Goal: Task Accomplishment & Management: Manage account settings

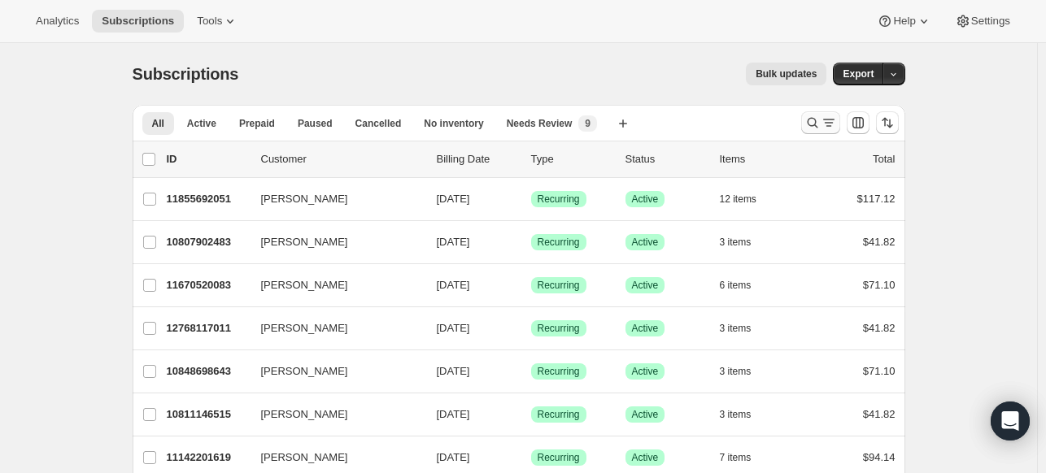
click at [810, 123] on icon "Search and filter results" at bounding box center [812, 123] width 16 height 16
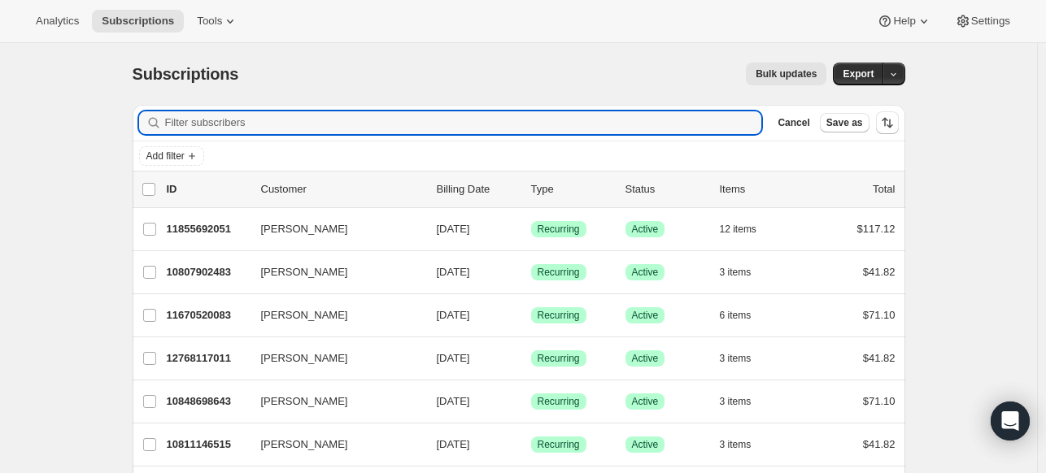
type input "[EMAIL_ADDRESS][PERSON_NAME][DOMAIN_NAME]"
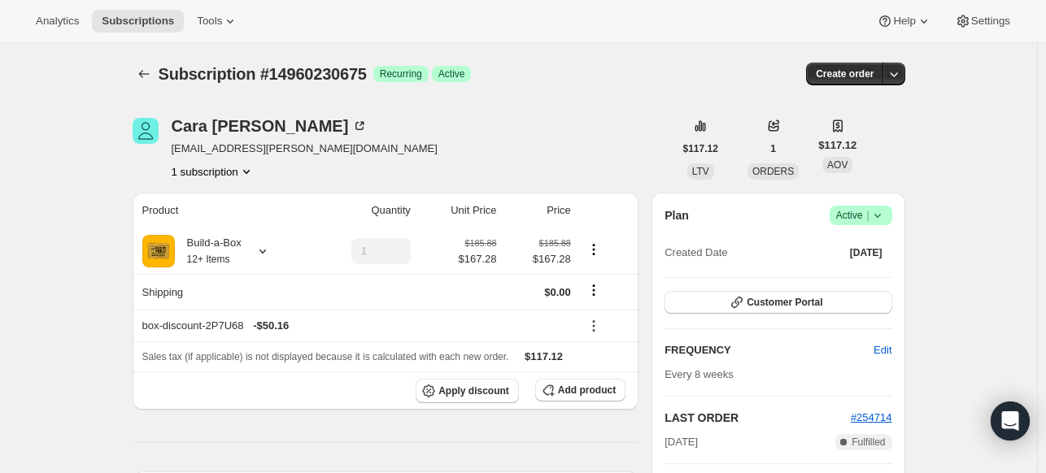
click at [889, 229] on div "Plan Success Active | Created Date [DATE]" at bounding box center [777, 235] width 227 height 59
click at [885, 220] on icon at bounding box center [877, 215] width 16 height 16
click at [848, 277] on span "Cancel subscription" at bounding box center [858, 274] width 92 height 12
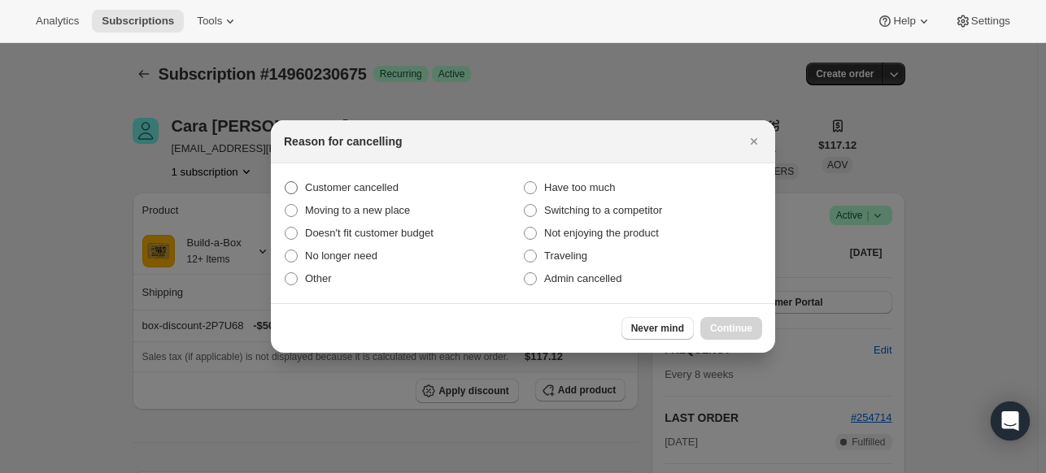
click at [398, 182] on span "Customer cancelled" at bounding box center [352, 187] width 94 height 12
click at [285, 182] on input "Customer cancelled" at bounding box center [285, 181] width 1 height 1
radio input "true"
click at [725, 333] on span "Continue" at bounding box center [731, 328] width 42 height 13
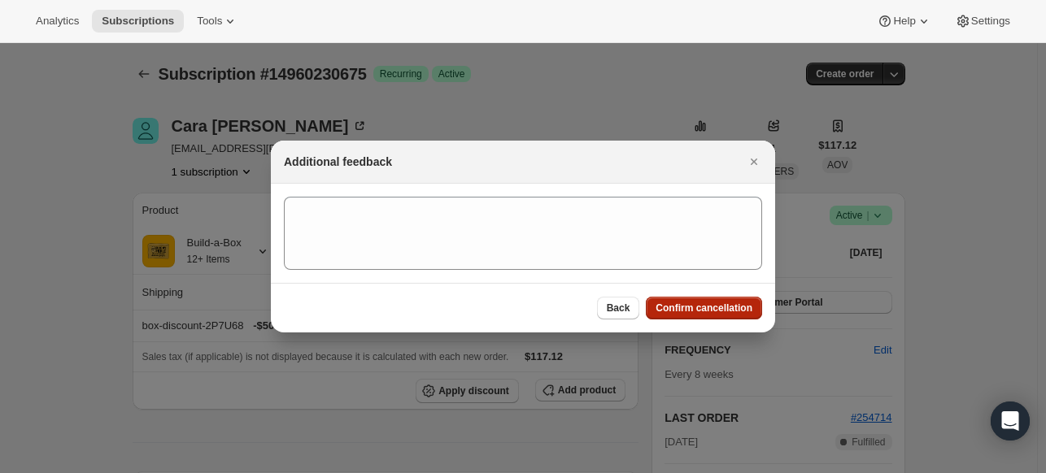
click at [673, 305] on span "Confirm cancellation" at bounding box center [703, 308] width 97 height 13
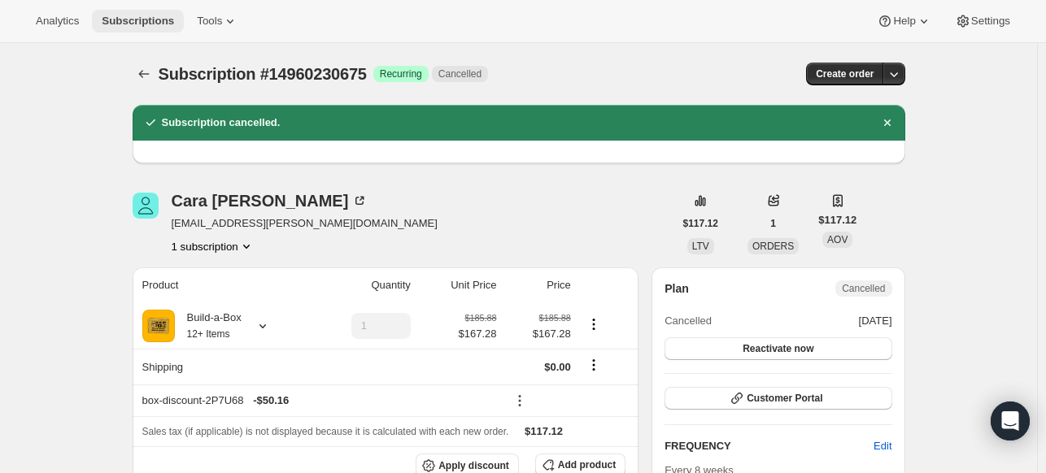
click at [165, 15] on span "Subscriptions" at bounding box center [138, 21] width 72 height 13
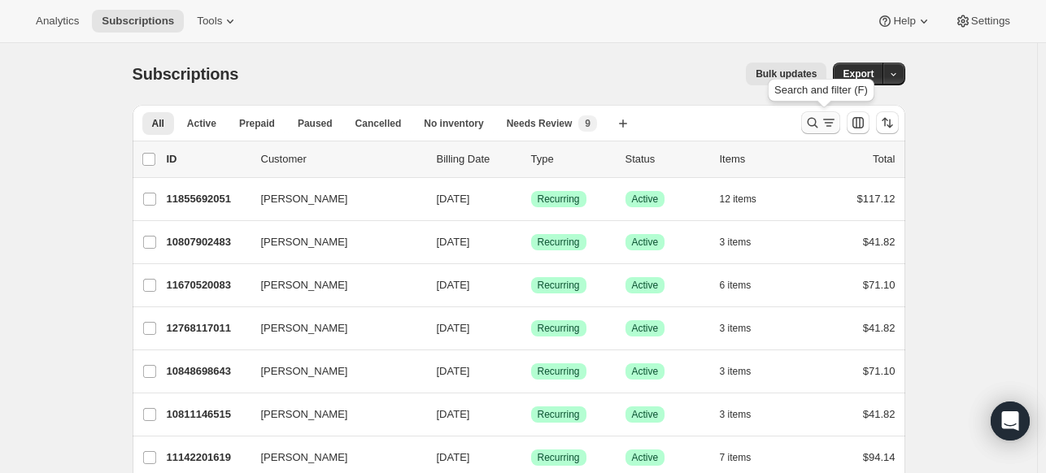
click at [816, 124] on icon "Search and filter results" at bounding box center [812, 123] width 16 height 16
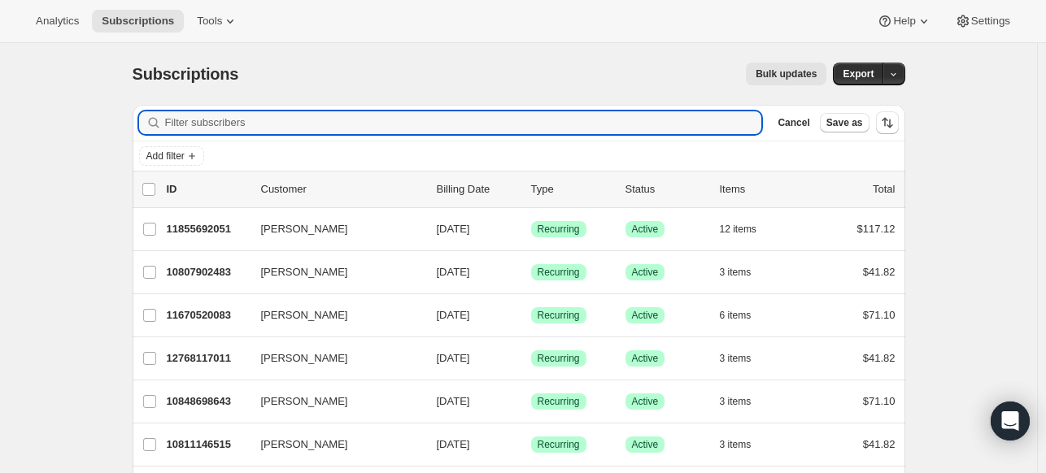
paste input "[EMAIL_ADDRESS][DOMAIN_NAME]"
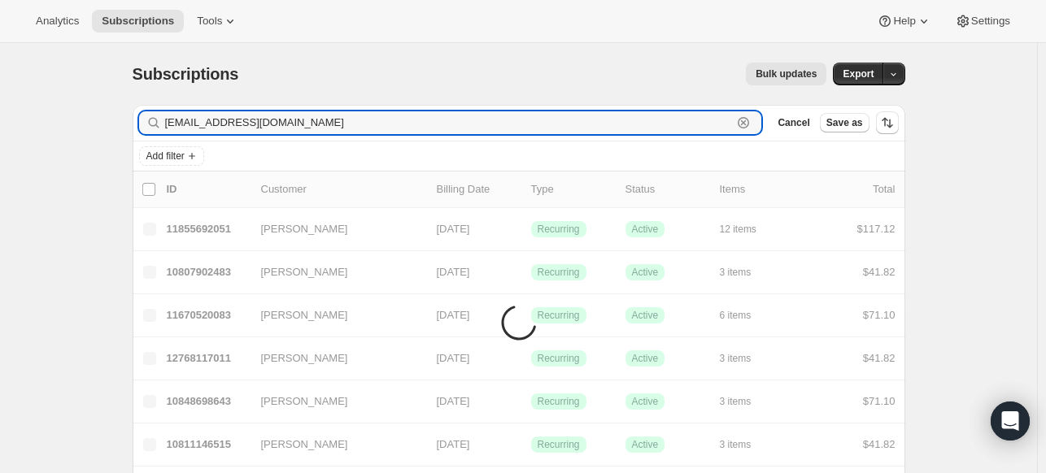
type input "[EMAIL_ADDRESS][DOMAIN_NAME]"
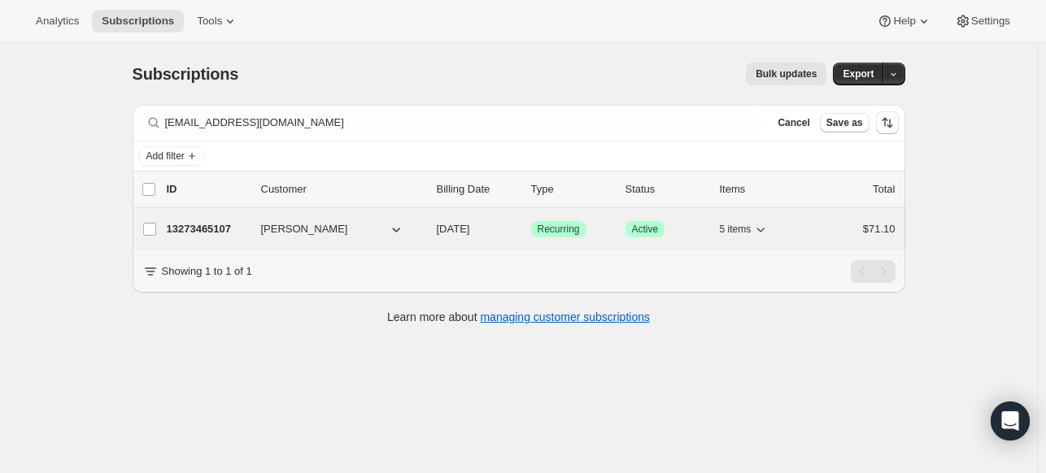
click at [228, 226] on p "13273465107" at bounding box center [207, 229] width 81 height 16
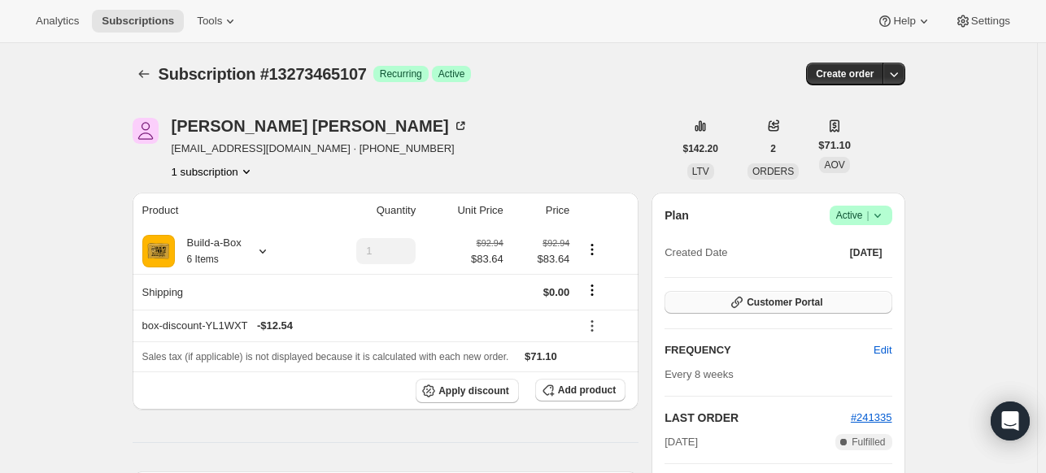
click at [859, 308] on button "Customer Portal" at bounding box center [777, 302] width 227 height 23
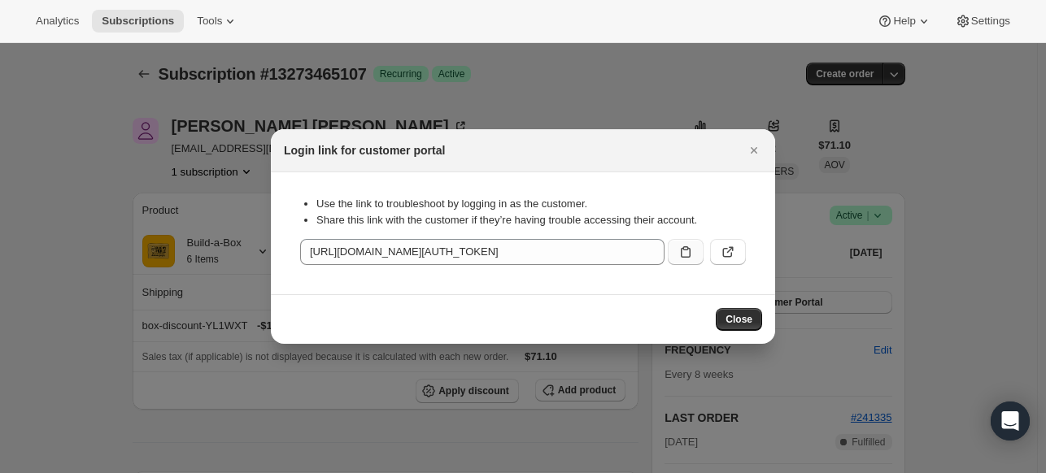
click at [681, 247] on icon ":rth:" at bounding box center [685, 252] width 16 height 16
click at [737, 253] on button ":rth:" at bounding box center [728, 252] width 36 height 26
click at [751, 152] on icon "Close" at bounding box center [753, 150] width 7 height 7
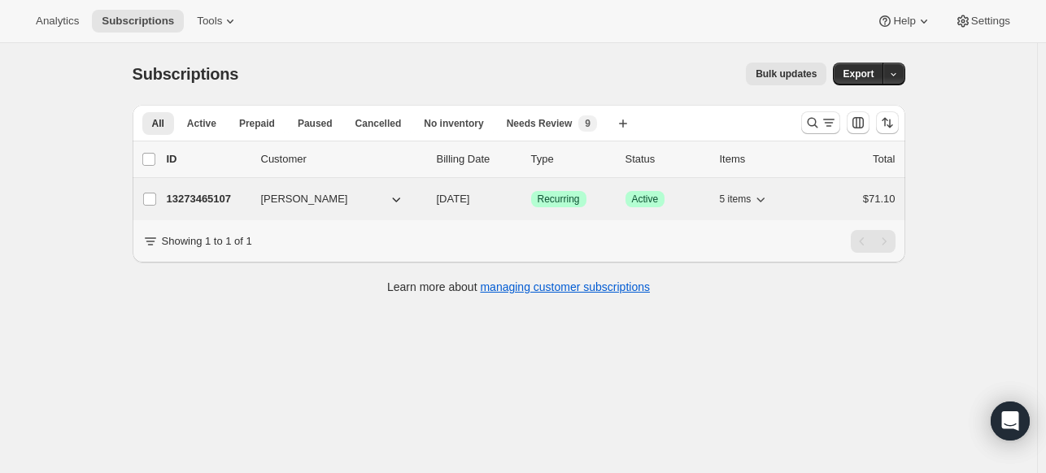
click at [236, 200] on p "13273465107" at bounding box center [207, 199] width 81 height 16
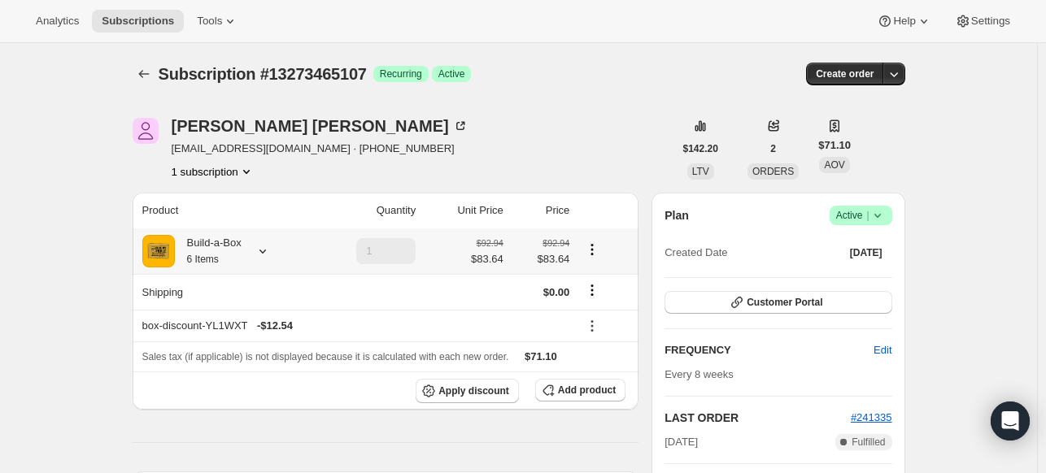
click at [270, 254] on icon at bounding box center [262, 251] width 16 height 16
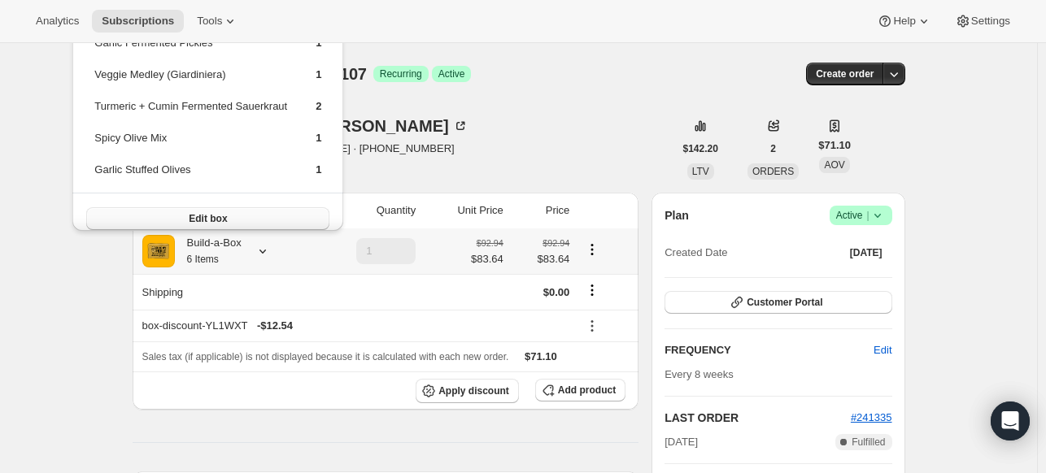
click at [263, 211] on button "Edit box" at bounding box center [207, 218] width 243 height 23
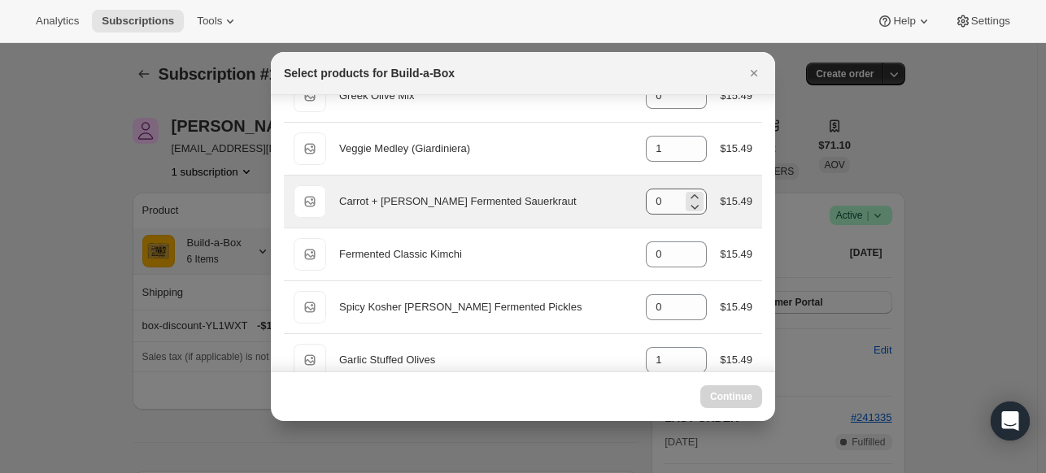
scroll to position [325, 0]
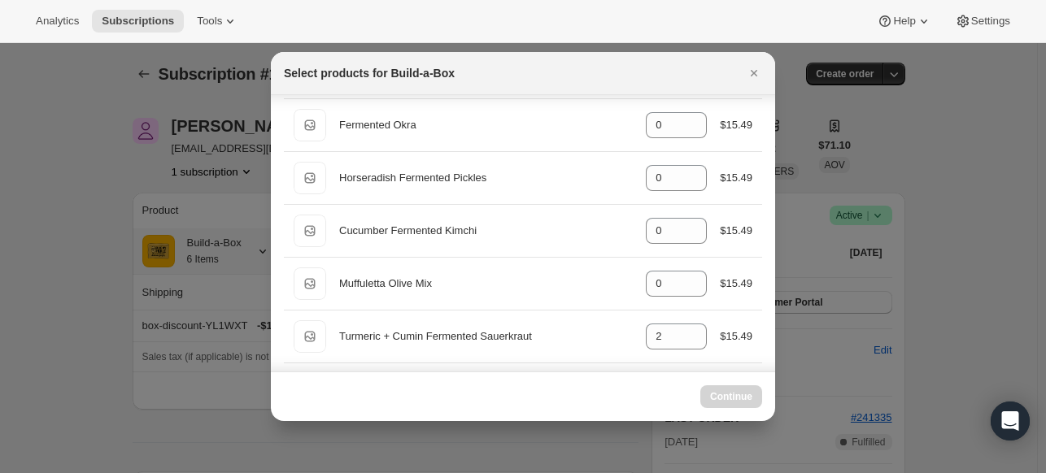
select select "gid://shopify/ProductVariant/49973439234323"
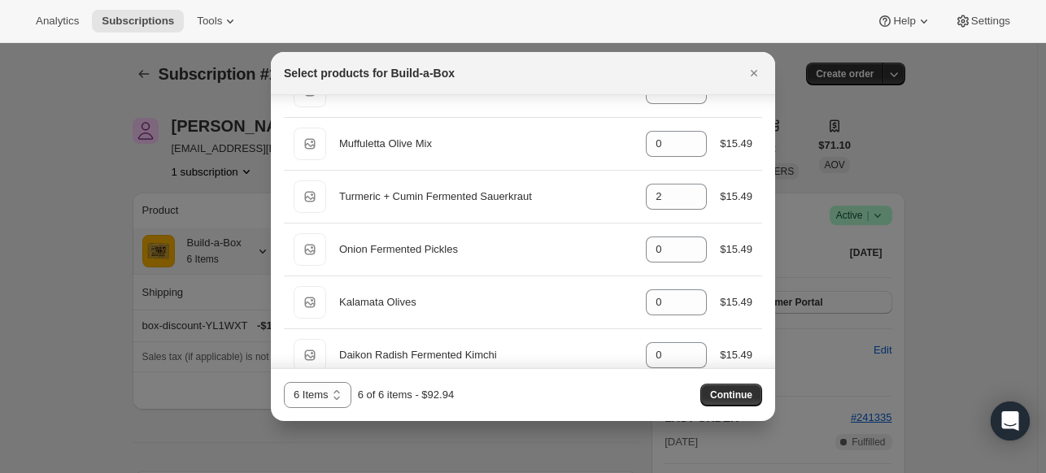
scroll to position [976, 0]
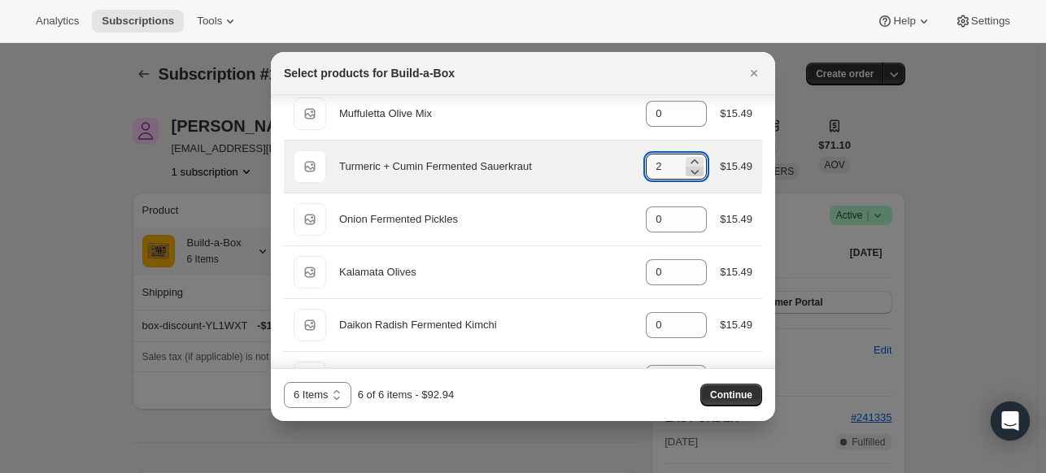
click at [691, 170] on icon ":r56:" at bounding box center [695, 172] width 8 height 5
type input "1"
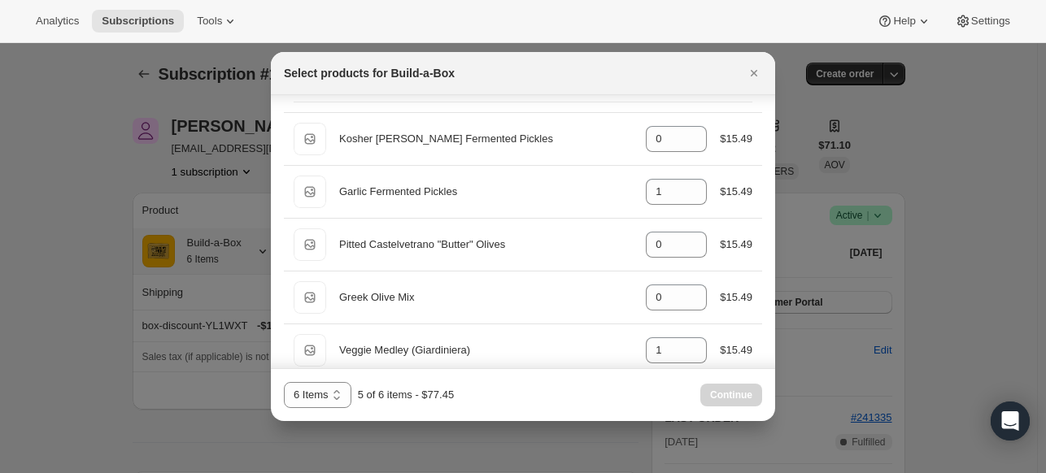
scroll to position [81, 0]
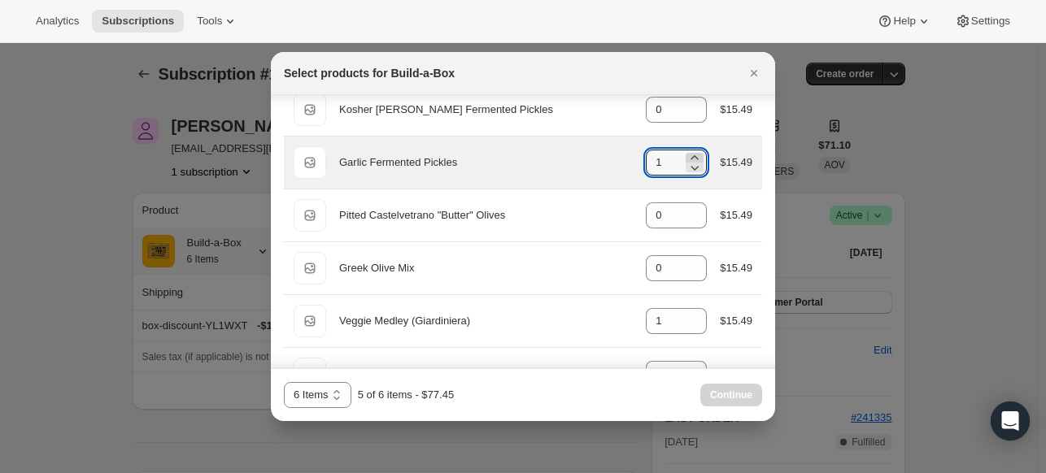
click at [691, 157] on icon ":r56:" at bounding box center [694, 157] width 7 height 4
type input "2"
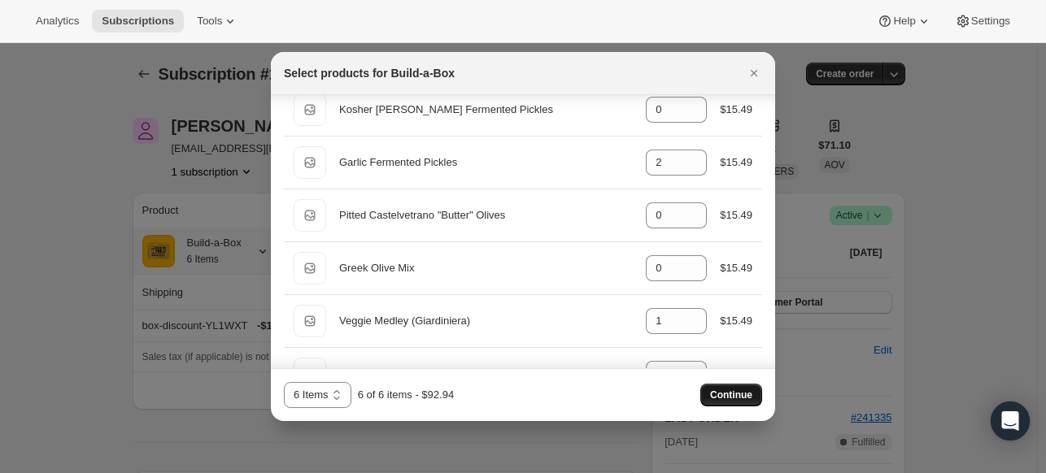
click at [719, 401] on span "Continue" at bounding box center [731, 395] width 42 height 13
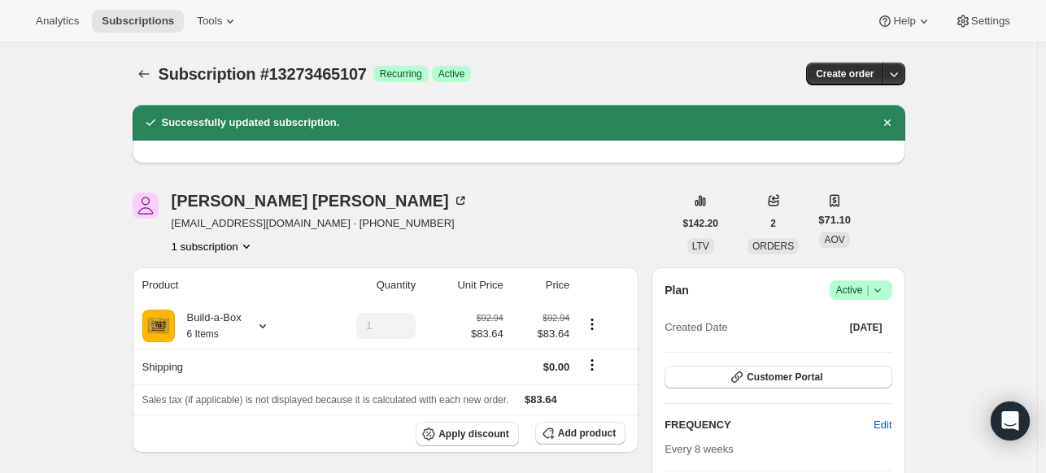
click at [696, 56] on div "Subscription #13273465107. This page is ready Subscription #13273465107 Success…" at bounding box center [519, 74] width 772 height 62
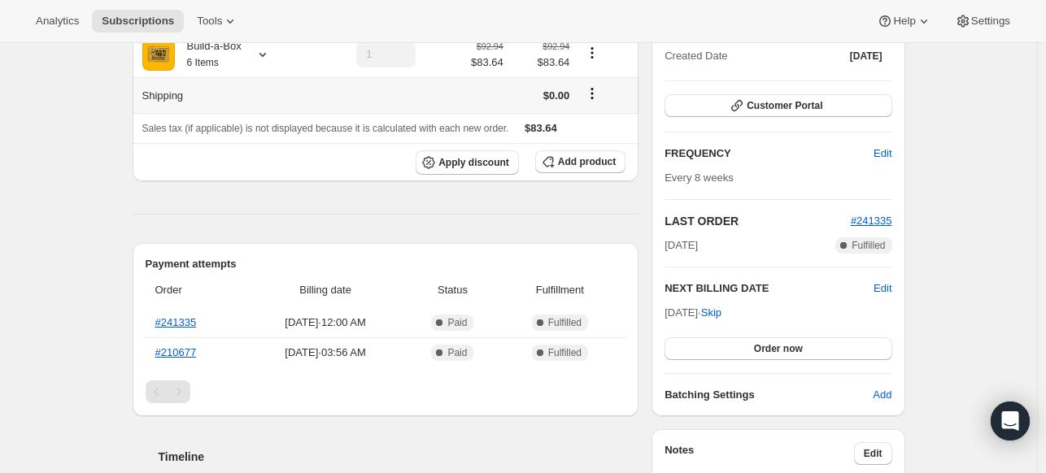
scroll to position [244, 0]
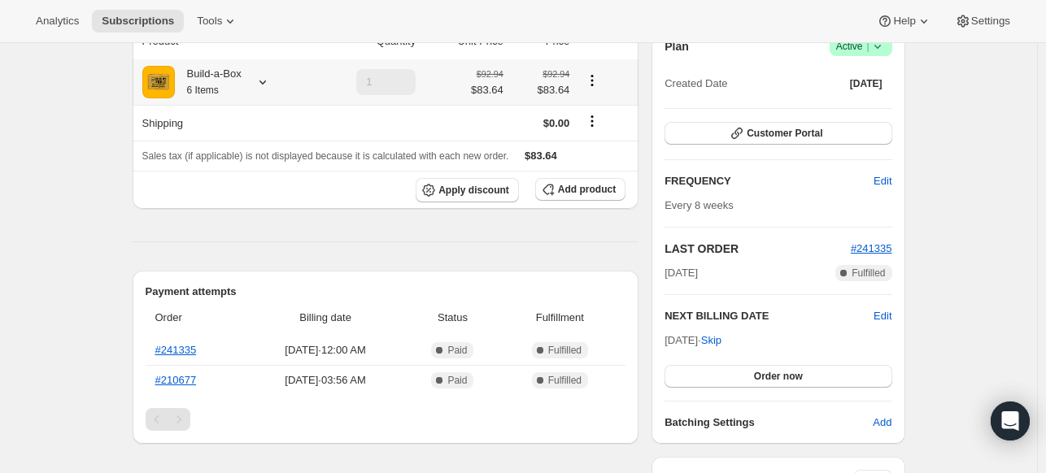
click at [266, 83] on icon at bounding box center [262, 82] width 7 height 4
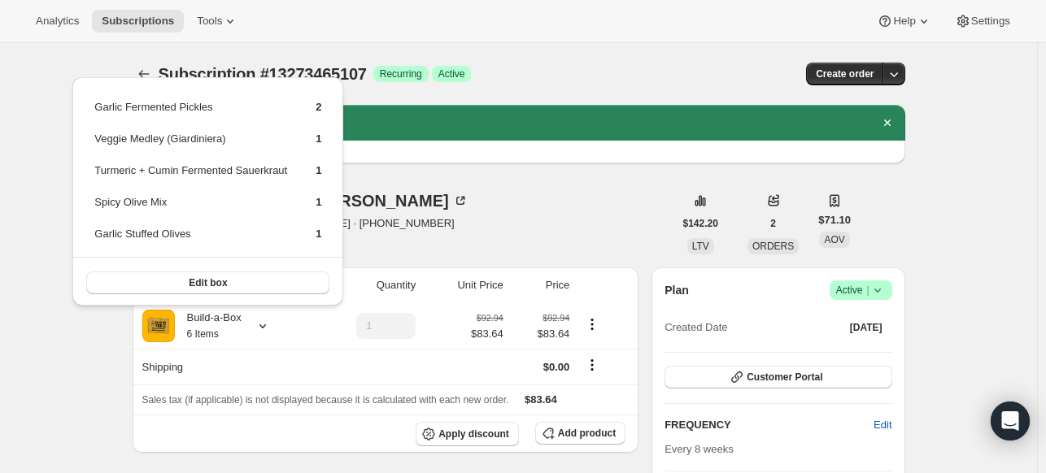
scroll to position [0, 0]
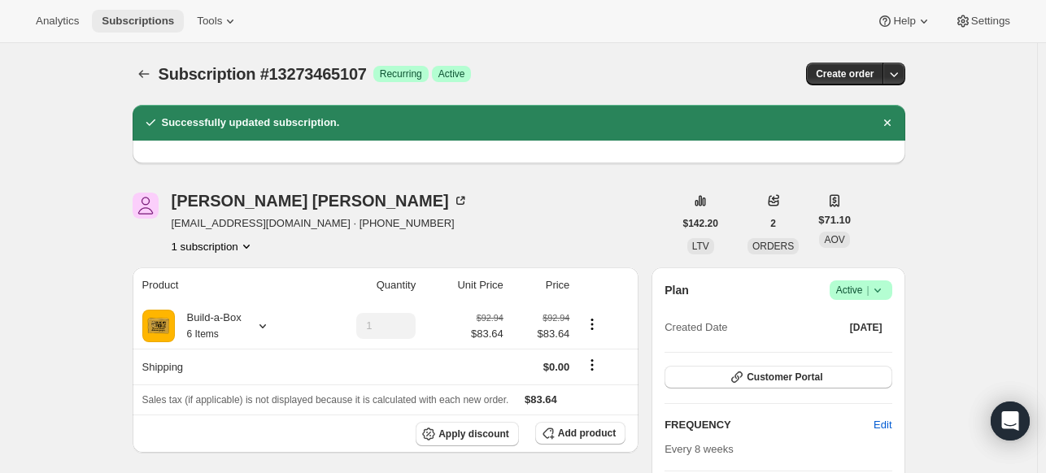
click at [143, 18] on span "Subscriptions" at bounding box center [138, 21] width 72 height 13
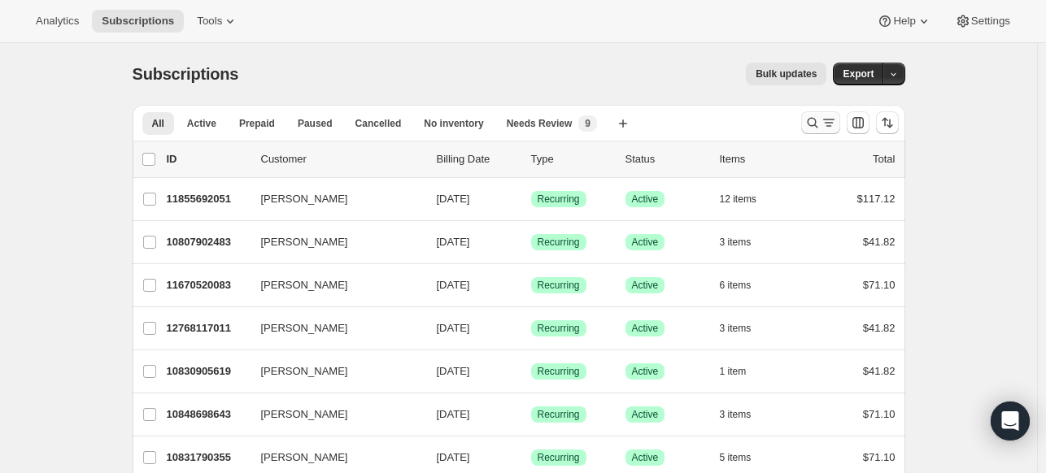
click at [811, 120] on icon "Search and filter results" at bounding box center [812, 123] width 16 height 16
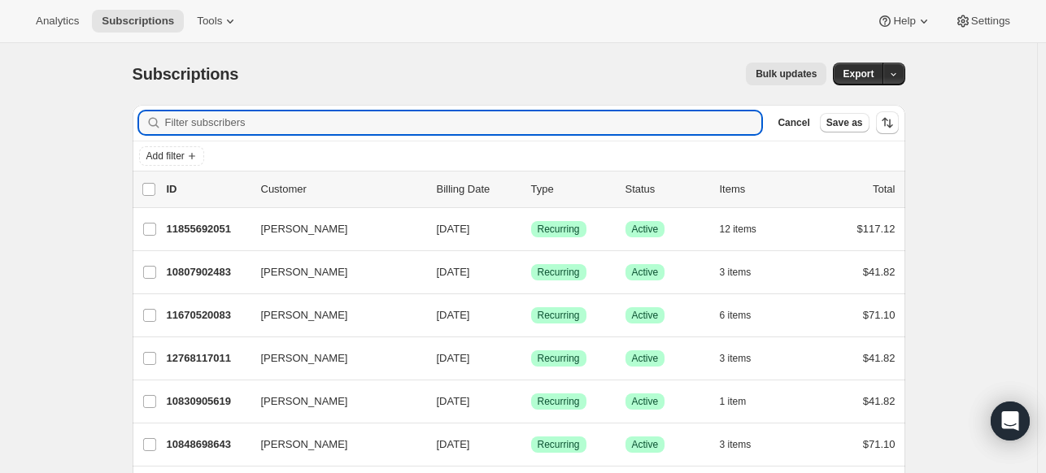
paste input "agentcash@gmail.com"
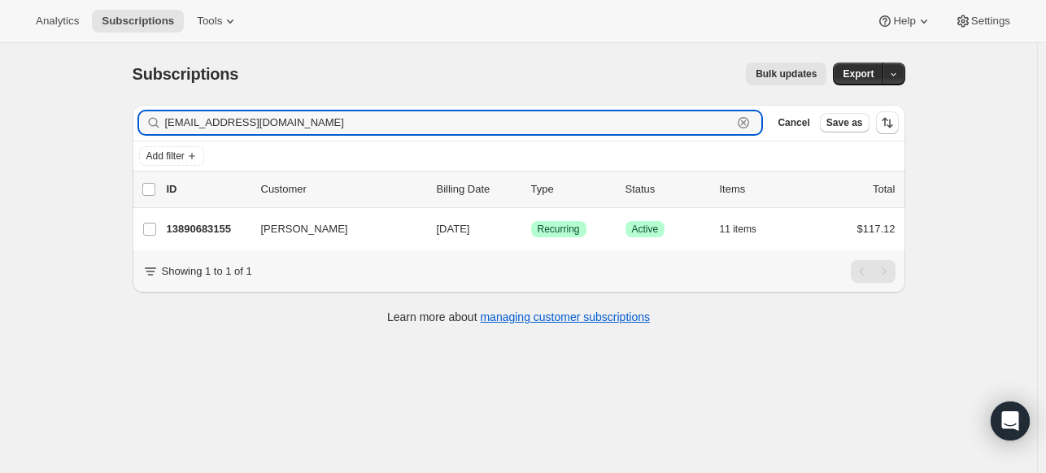
type input "agentcash@gmail.com"
click at [195, 224] on p "13890683155" at bounding box center [207, 229] width 81 height 16
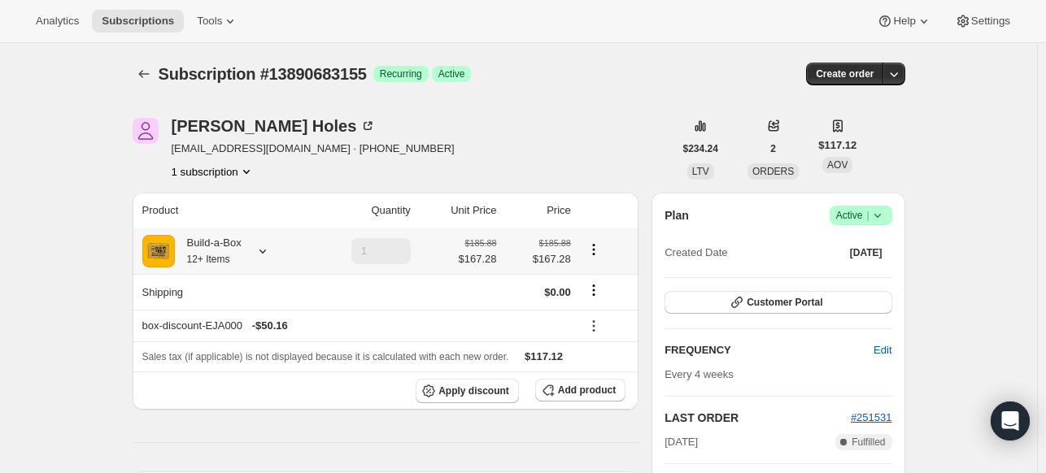
click at [271, 250] on icon at bounding box center [262, 251] width 16 height 16
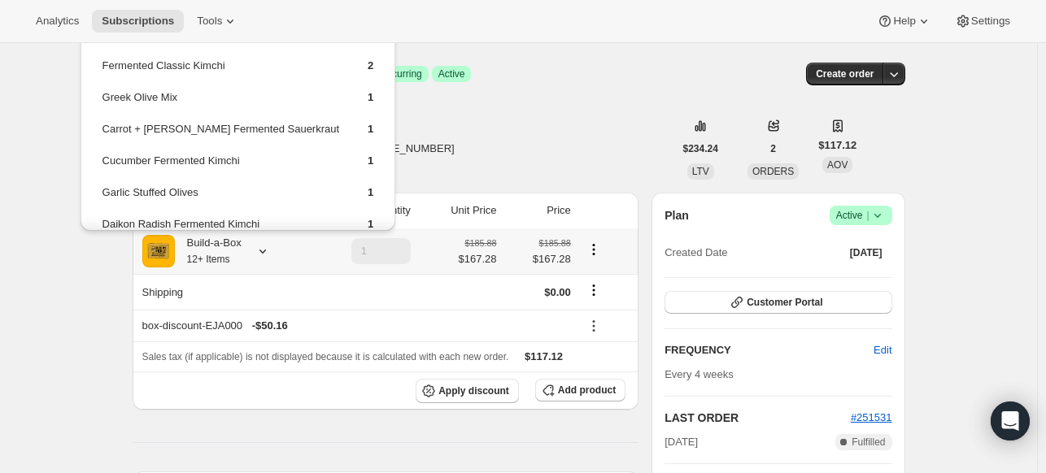
scroll to position [198, 0]
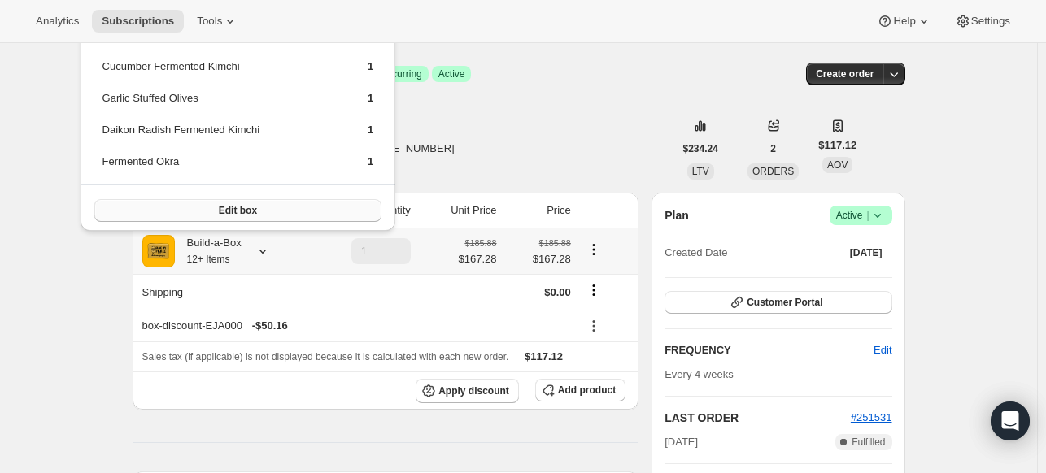
click at [219, 204] on span "Edit box" at bounding box center [238, 210] width 38 height 13
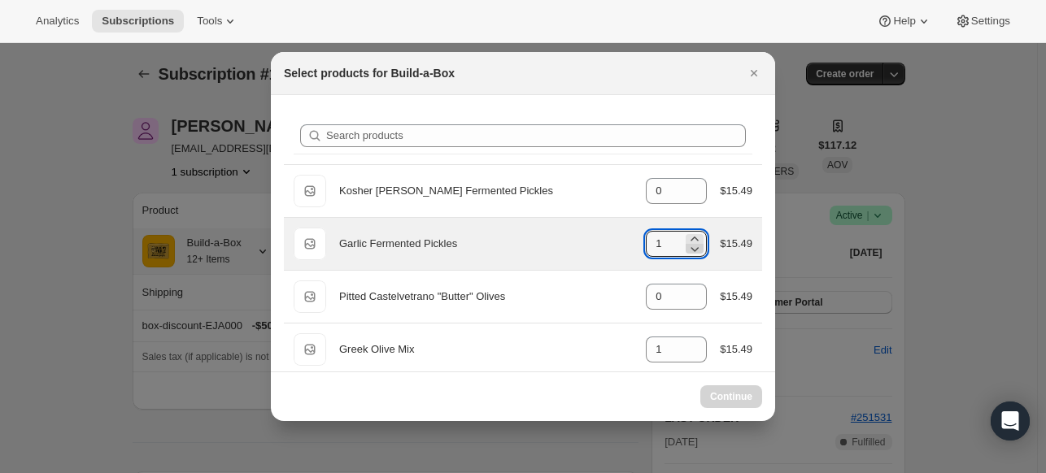
click at [686, 246] on icon ":rr8:" at bounding box center [694, 249] width 16 height 16
type input "1"
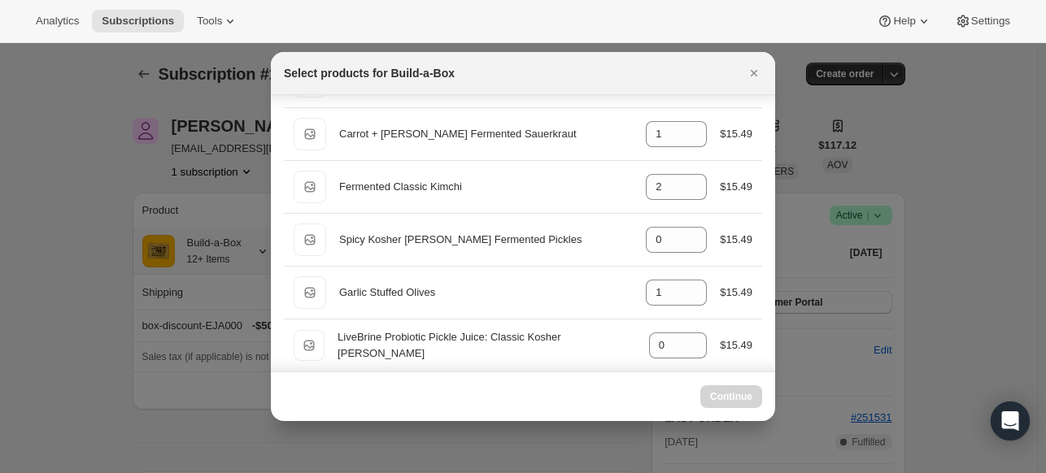
scroll to position [325, 0]
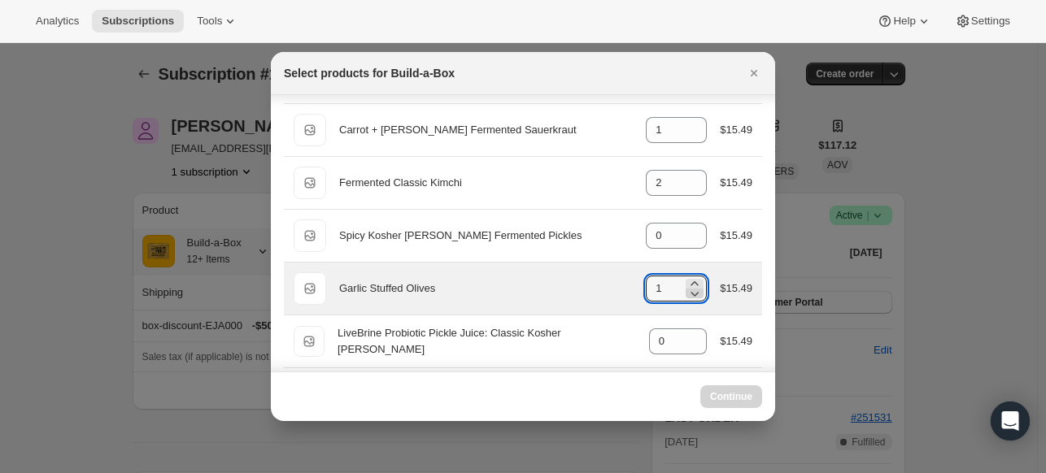
click at [686, 289] on icon ":rr8:" at bounding box center [694, 293] width 16 height 16
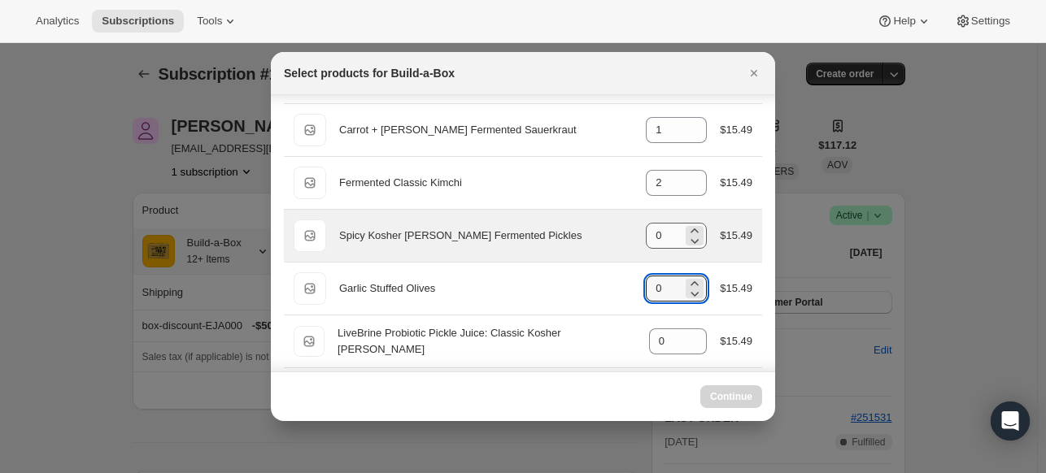
type input "1"
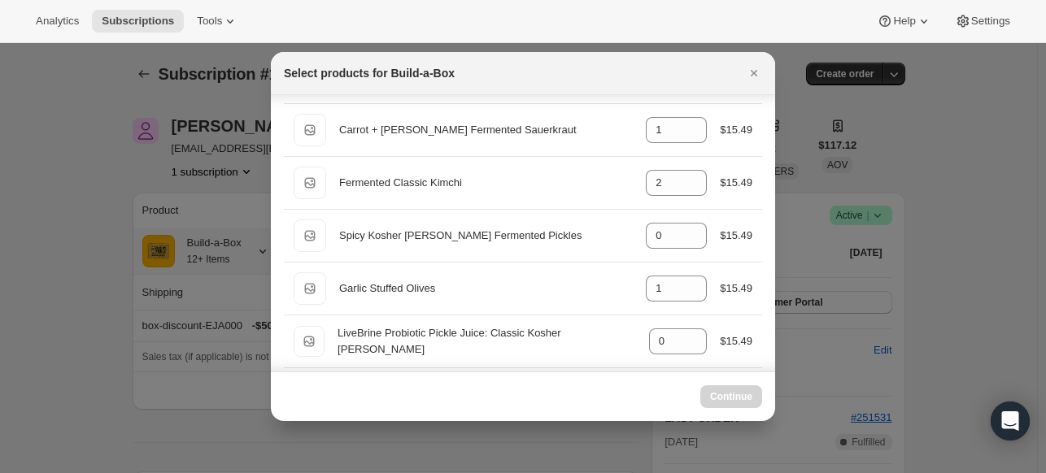
select select "gid://shopify/ProductVariant/49973439299859"
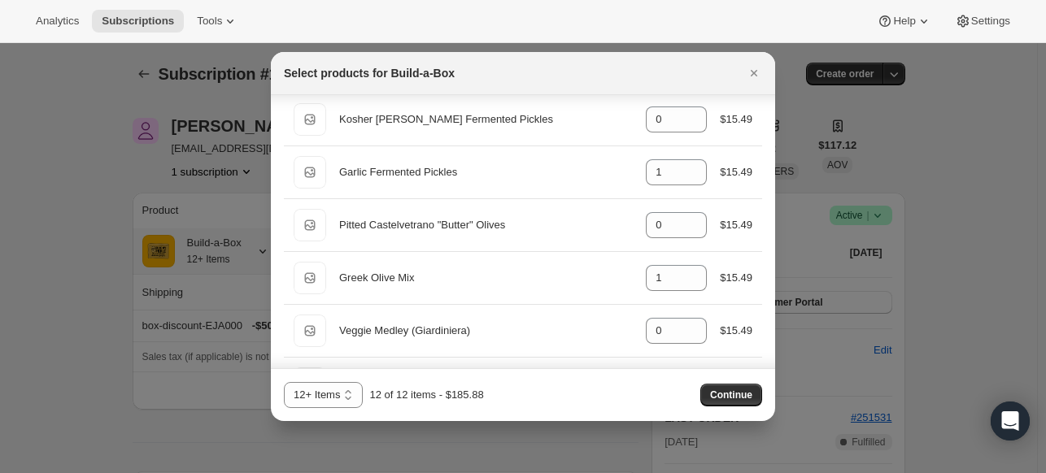
scroll to position [0, 0]
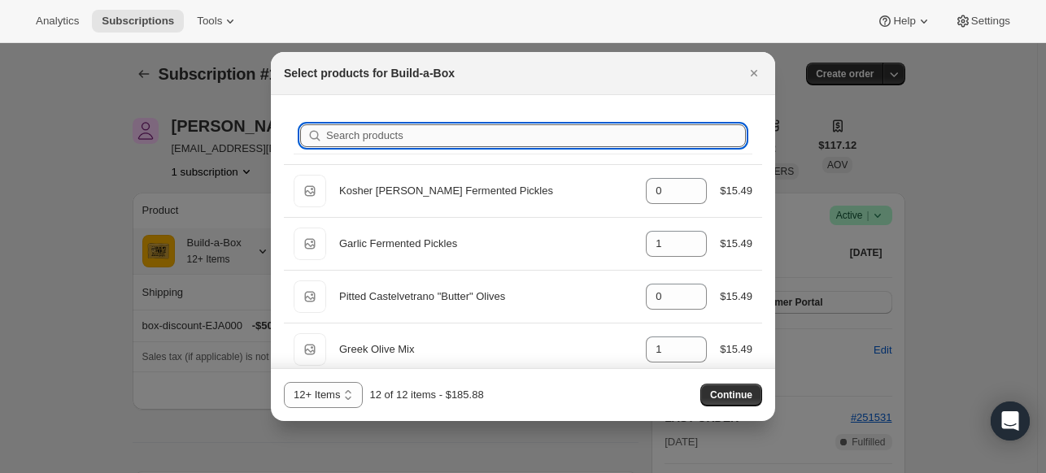
click at [563, 128] on input "Search products" at bounding box center [536, 135] width 420 height 23
type input "ok"
type input "1"
type input "0"
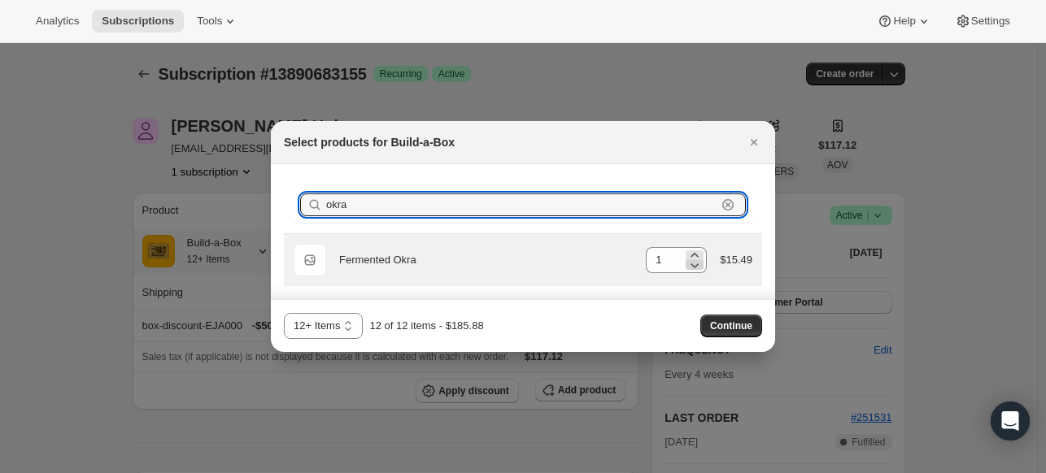
type input "okra"
click at [694, 257] on icon ":rr8:" at bounding box center [694, 265] width 16 height 16
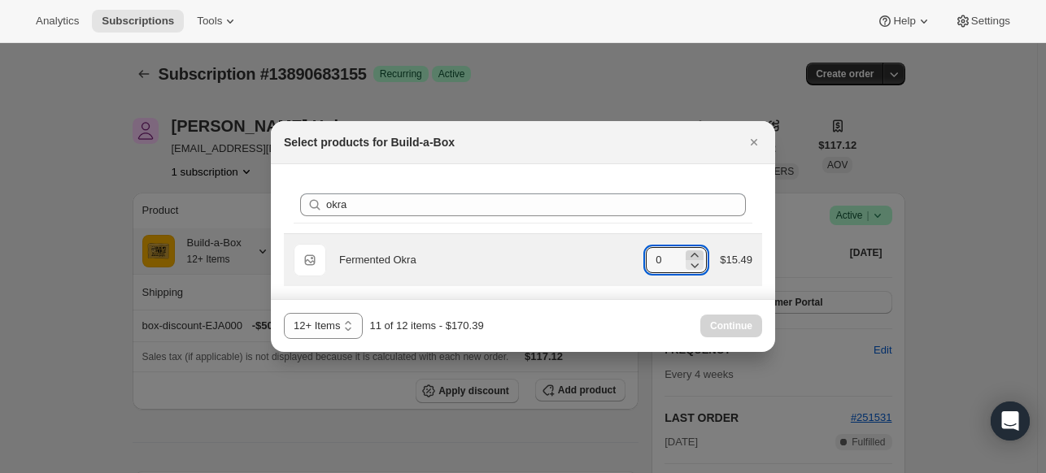
click at [695, 253] on icon ":rr8:" at bounding box center [694, 255] width 16 height 16
type input "2"
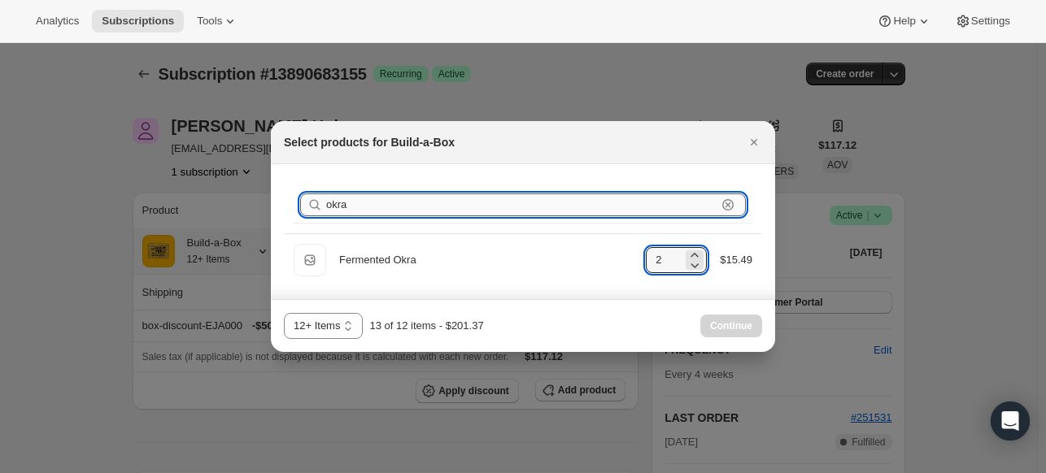
click at [650, 202] on input "okra" at bounding box center [521, 205] width 390 height 23
type input "cl"
type input "2"
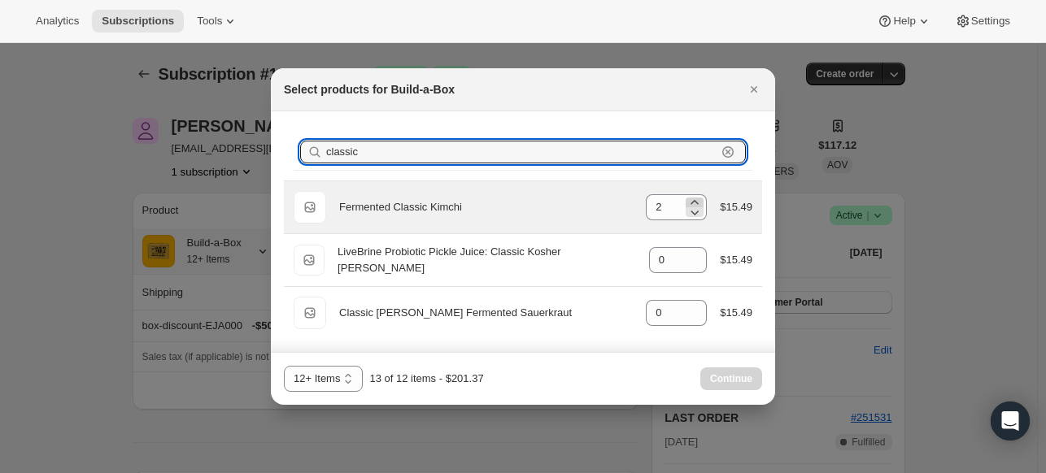
type input "classic"
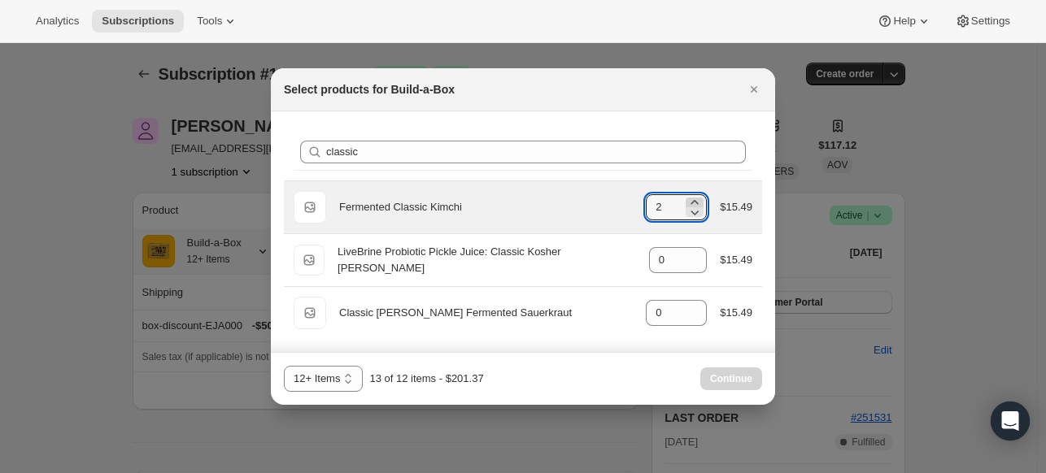
click at [695, 200] on icon ":rr8:" at bounding box center [694, 202] width 16 height 16
type input "3"
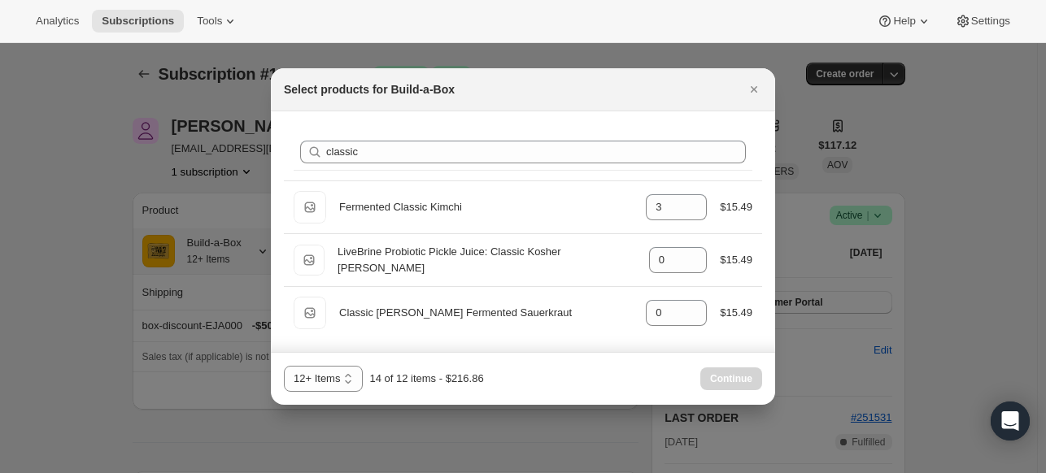
click at [583, 385] on div "3 Items 6 Items 9 Items 12+ Items 13 14 15 16 17 18 19 20 21 22 23 24 25 26 27 …" at bounding box center [523, 379] width 478 height 26
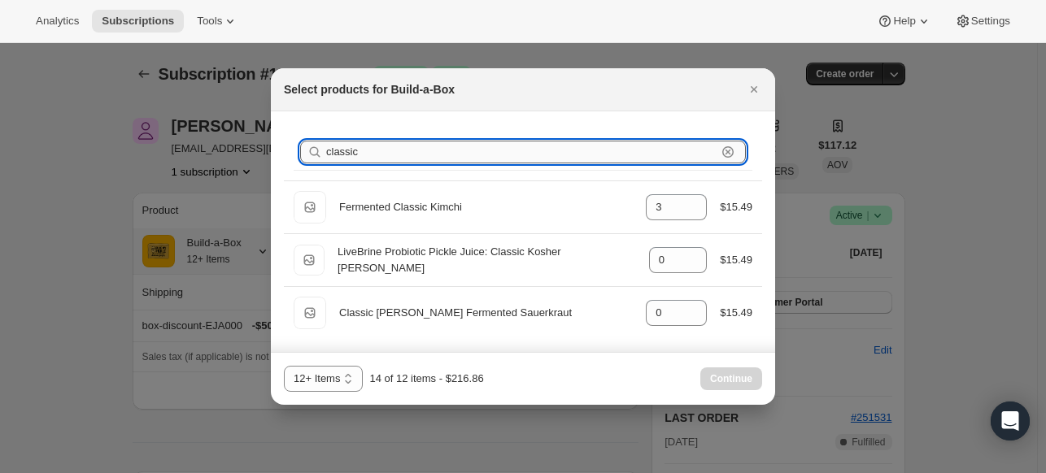
click at [465, 151] on input "classic" at bounding box center [521, 152] width 390 height 23
type input "c"
type input "0"
type input "1"
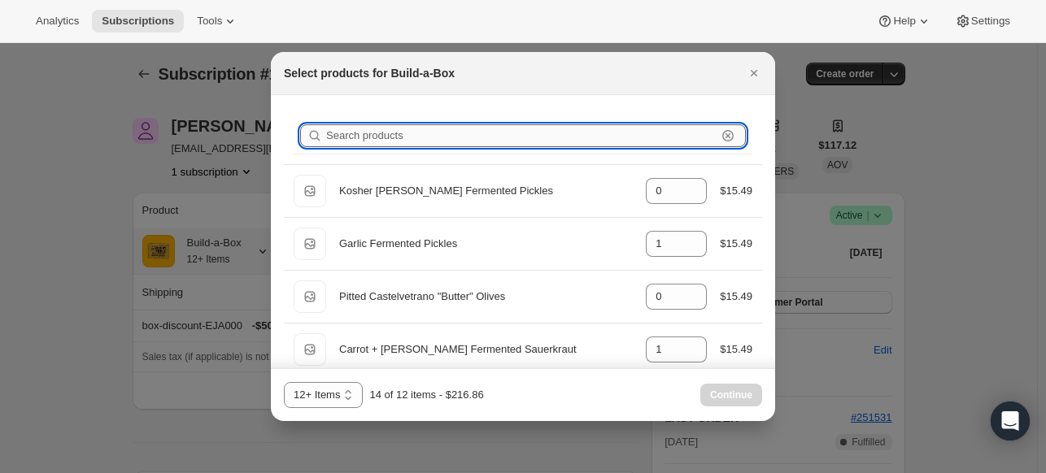
type input "0"
type input "1"
type input "3"
type input "1"
type input "0"
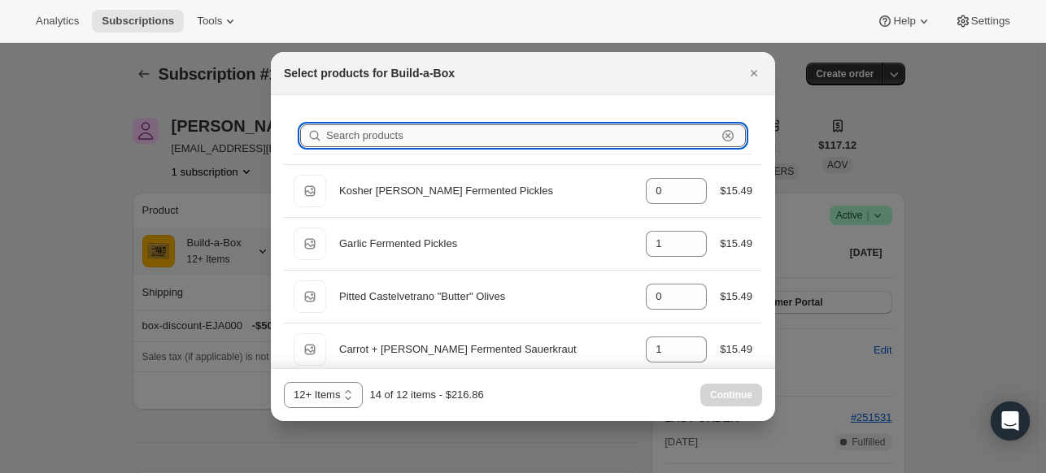
type input "g"
type input "1"
type input "0"
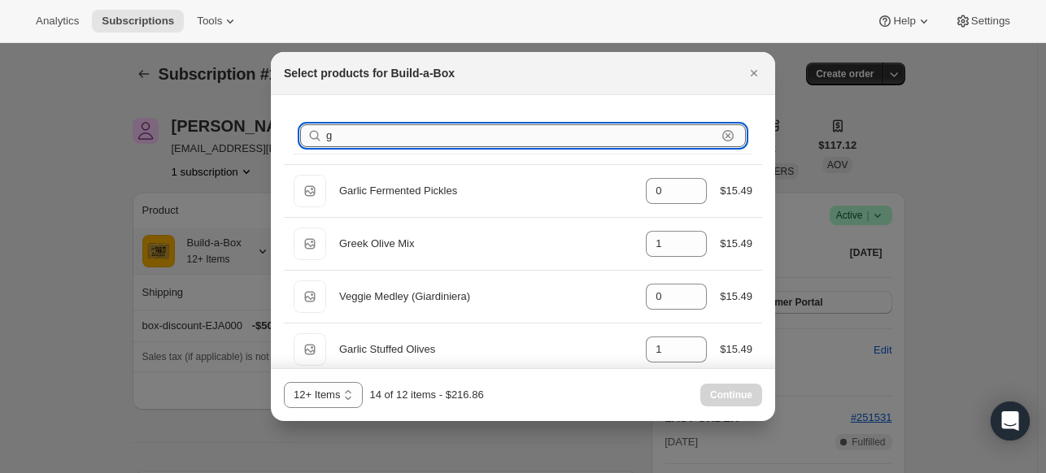
type input "0"
type input "ga"
type input "0"
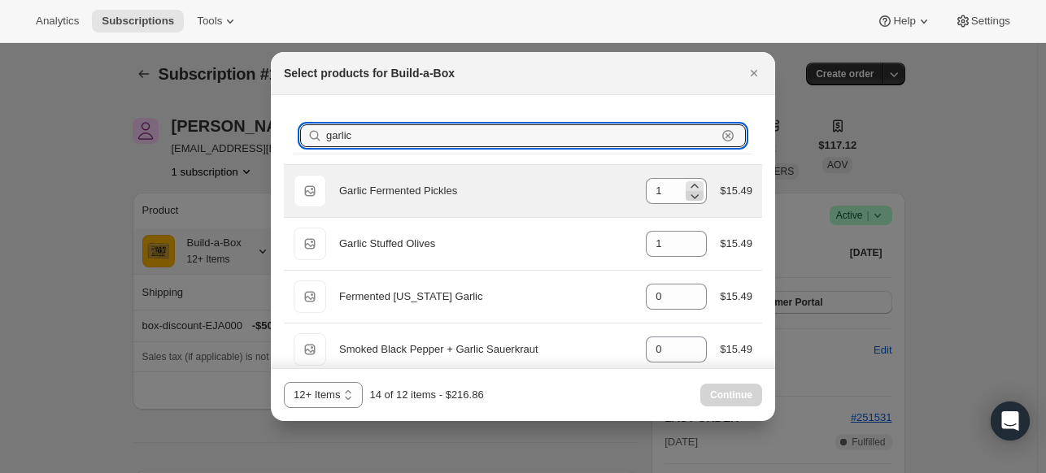
type input "garlic"
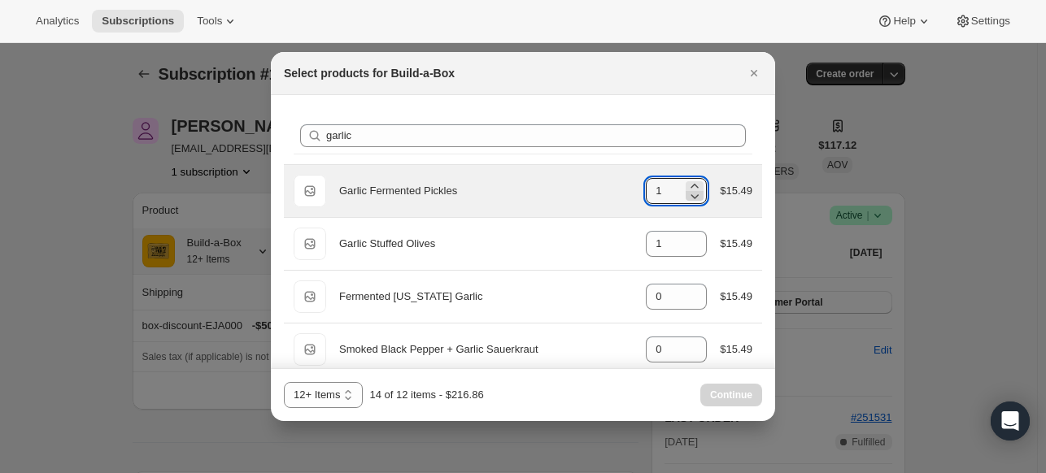
click at [686, 197] on icon ":rr8:" at bounding box center [694, 196] width 16 height 16
type input "0"
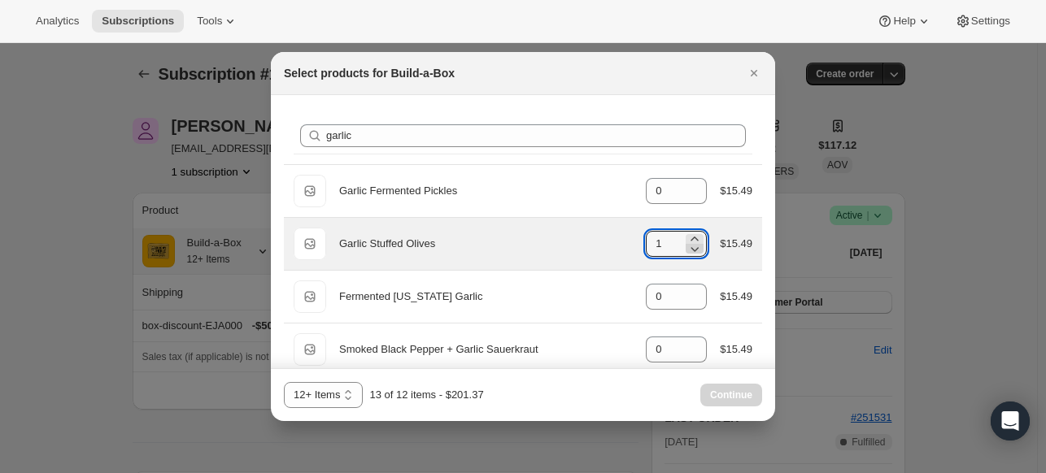
click at [686, 246] on icon ":rr8:" at bounding box center [694, 249] width 16 height 16
type input "0"
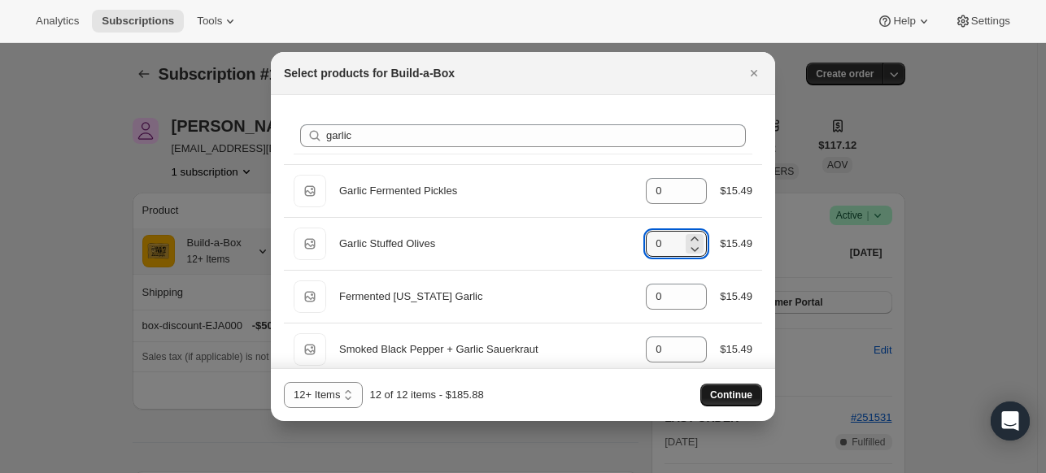
click at [738, 398] on span "Continue" at bounding box center [731, 395] width 42 height 13
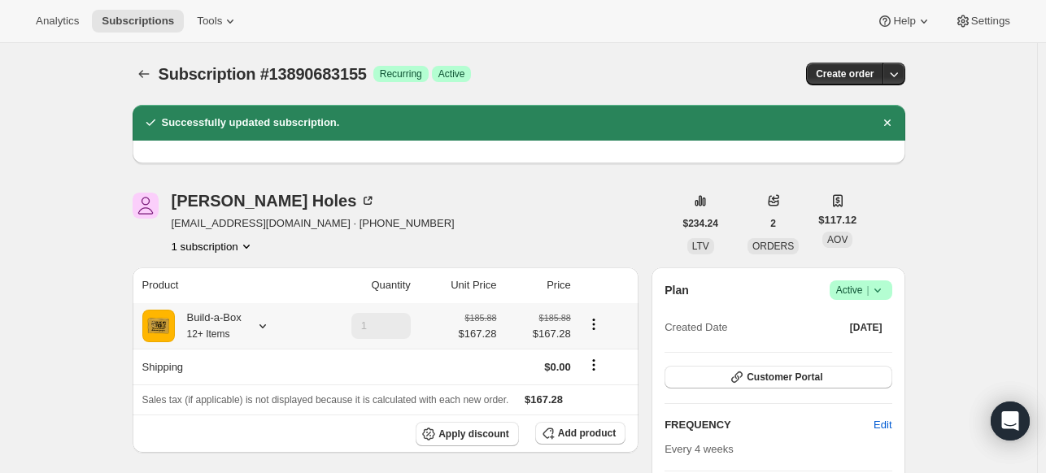
click at [271, 324] on icon at bounding box center [262, 326] width 16 height 16
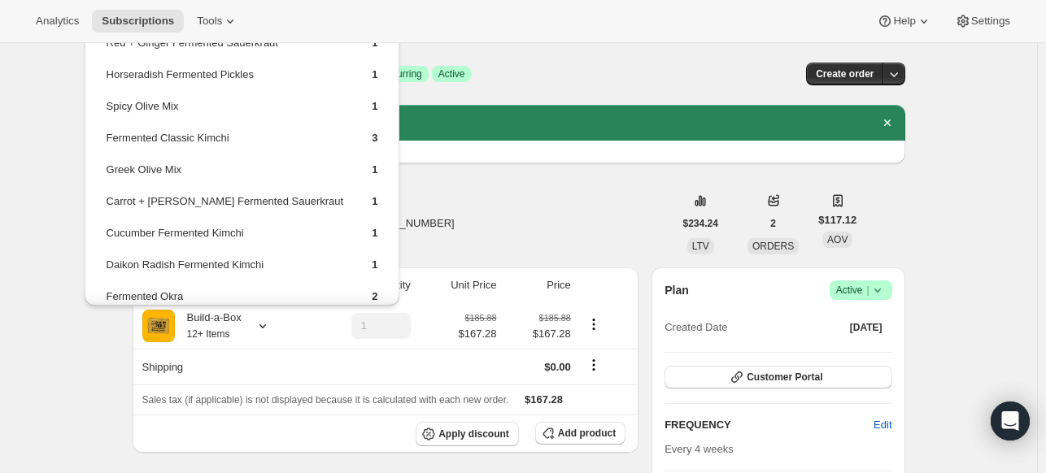
click at [482, 202] on div "Kurt Holes agentcash@gmail.com · +19514685878 1 subscription" at bounding box center [403, 224] width 541 height 62
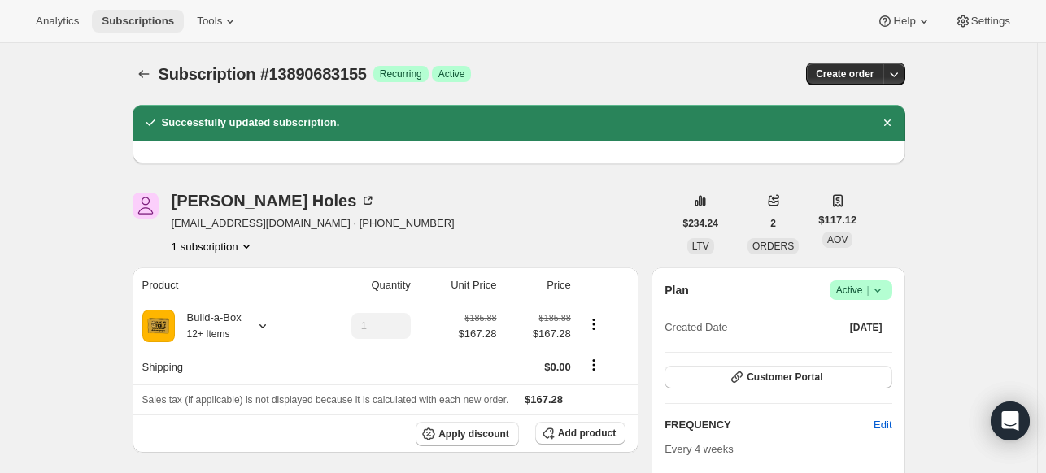
click at [137, 17] on span "Subscriptions" at bounding box center [138, 21] width 72 height 13
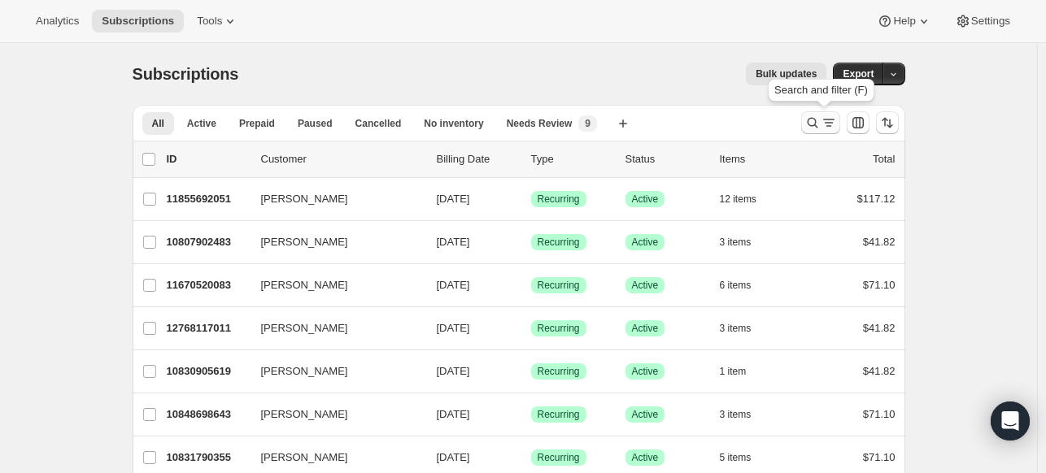
drag, startPoint x: 807, startPoint y: 120, endPoint x: 817, endPoint y: 122, distance: 10.1
click at [817, 122] on icon "Search and filter results" at bounding box center [812, 123] width 16 height 16
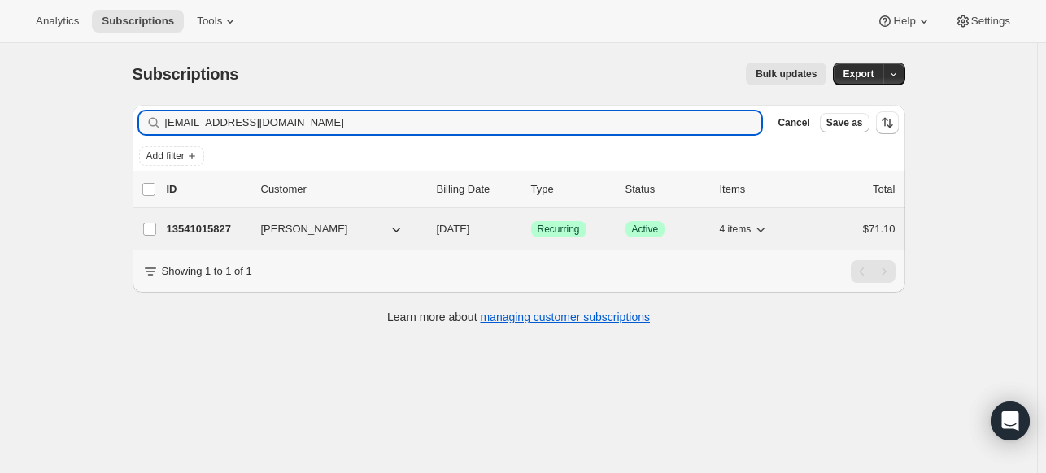
type input "doloreshaze@comcast.net"
click at [235, 223] on p "13541015827" at bounding box center [207, 229] width 81 height 16
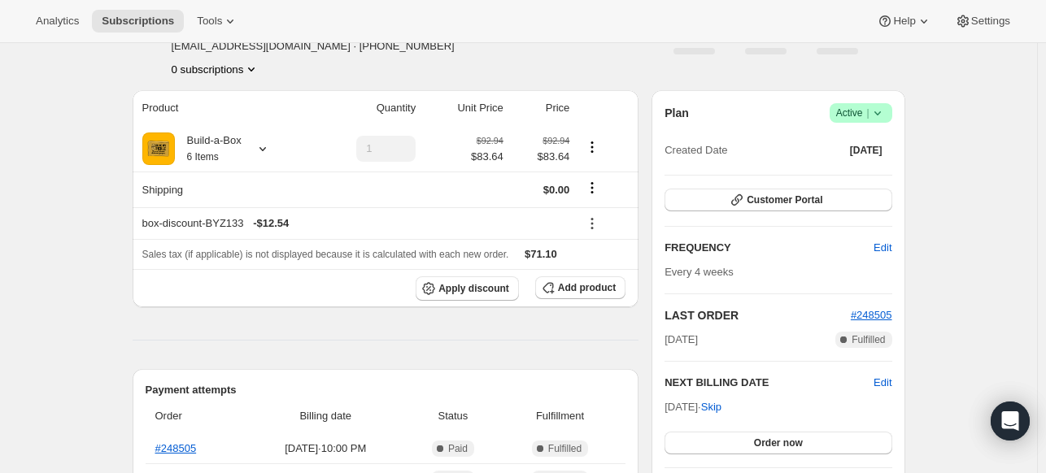
scroll to position [325, 0]
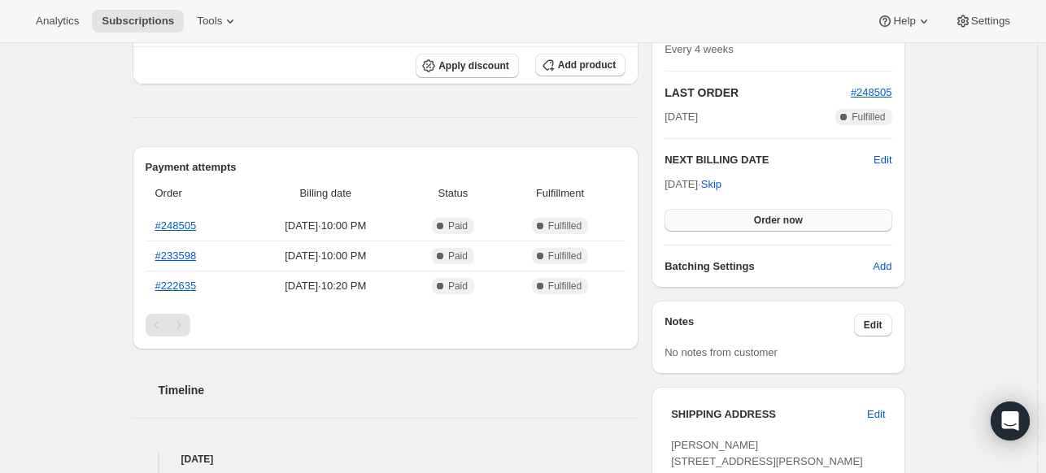
click at [803, 211] on button "Order now" at bounding box center [777, 220] width 227 height 23
click at [765, 224] on span "Click to confirm" at bounding box center [778, 220] width 74 height 13
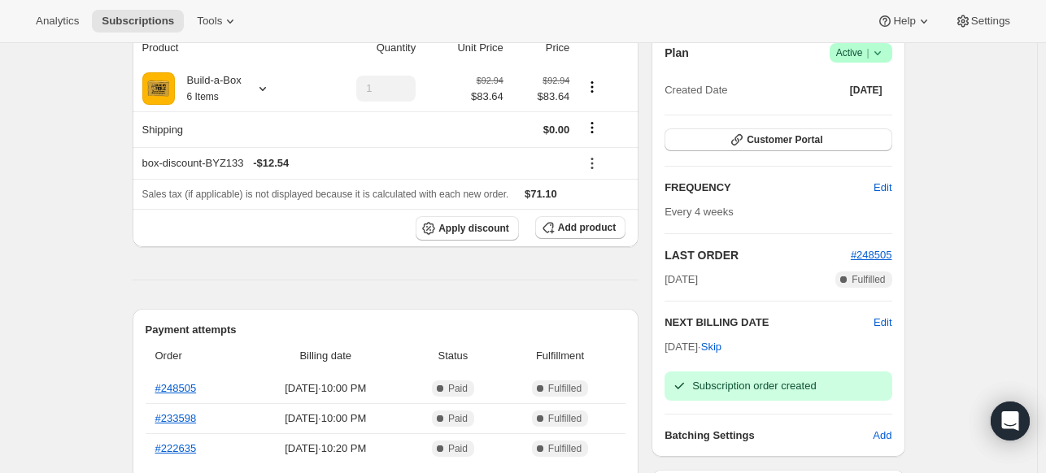
scroll to position [0, 0]
